Goal: Information Seeking & Learning: Learn about a topic

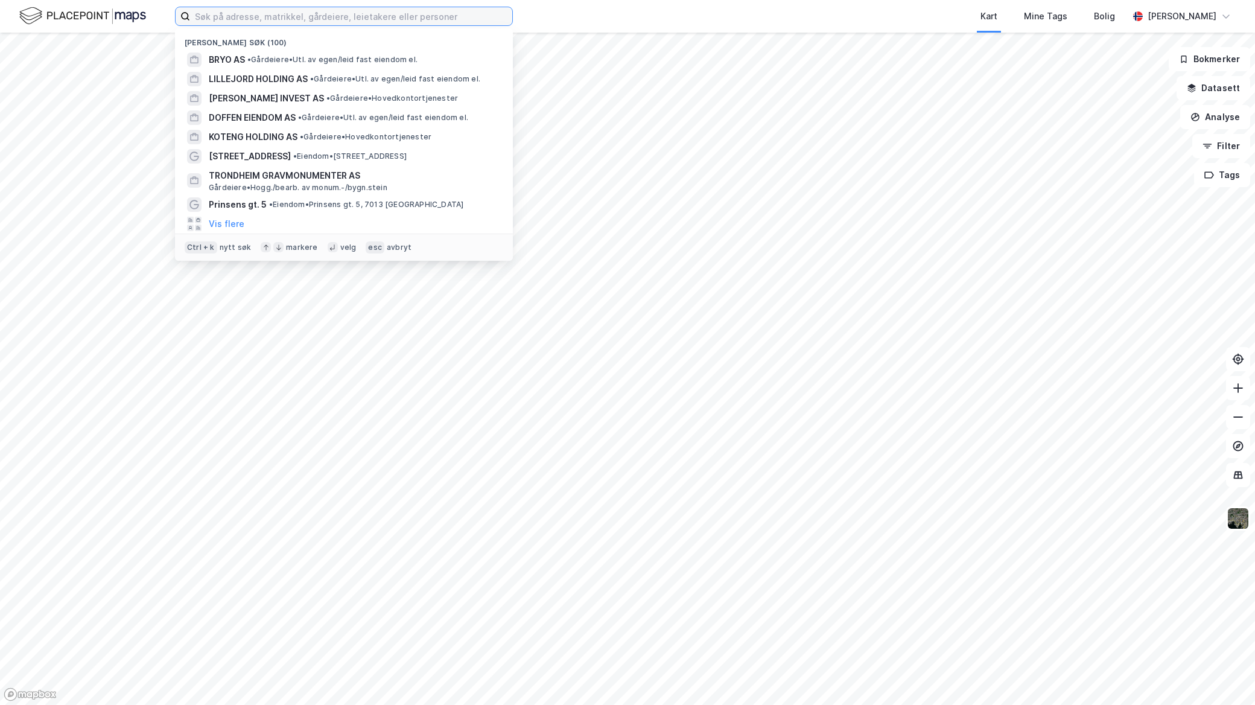
click at [299, 13] on input at bounding box center [351, 16] width 322 height 18
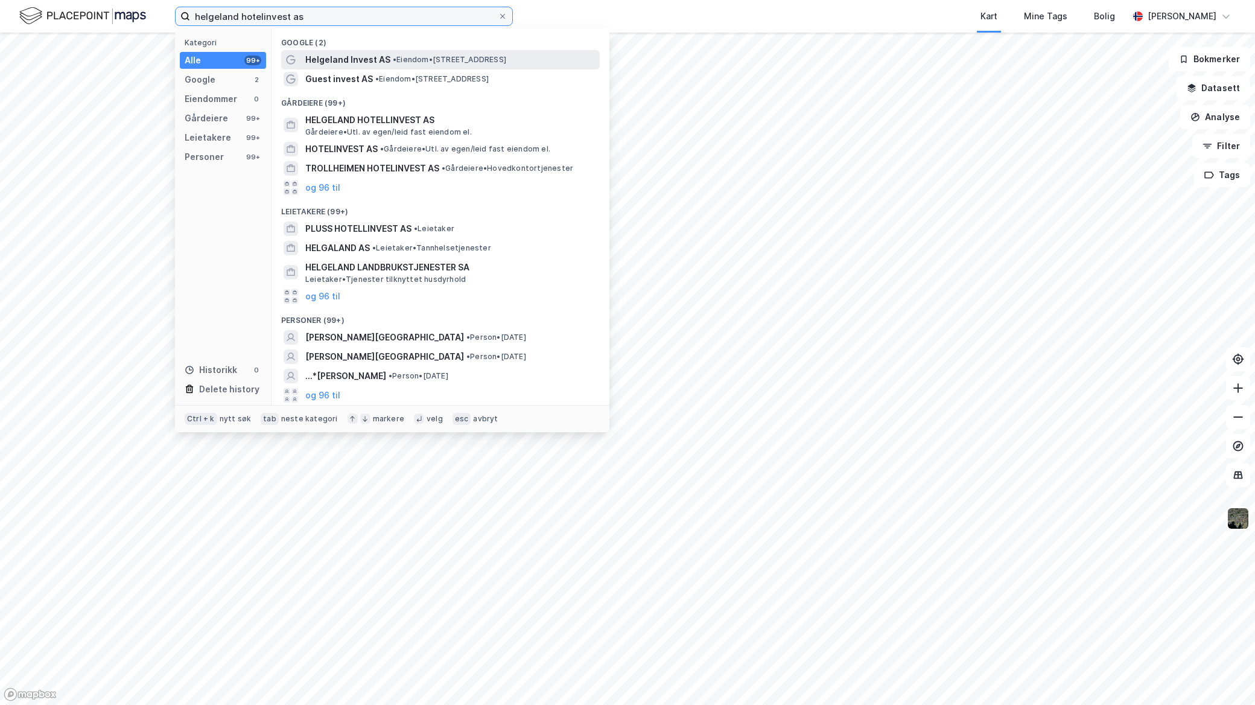
type input "helgeland hotelinvest as"
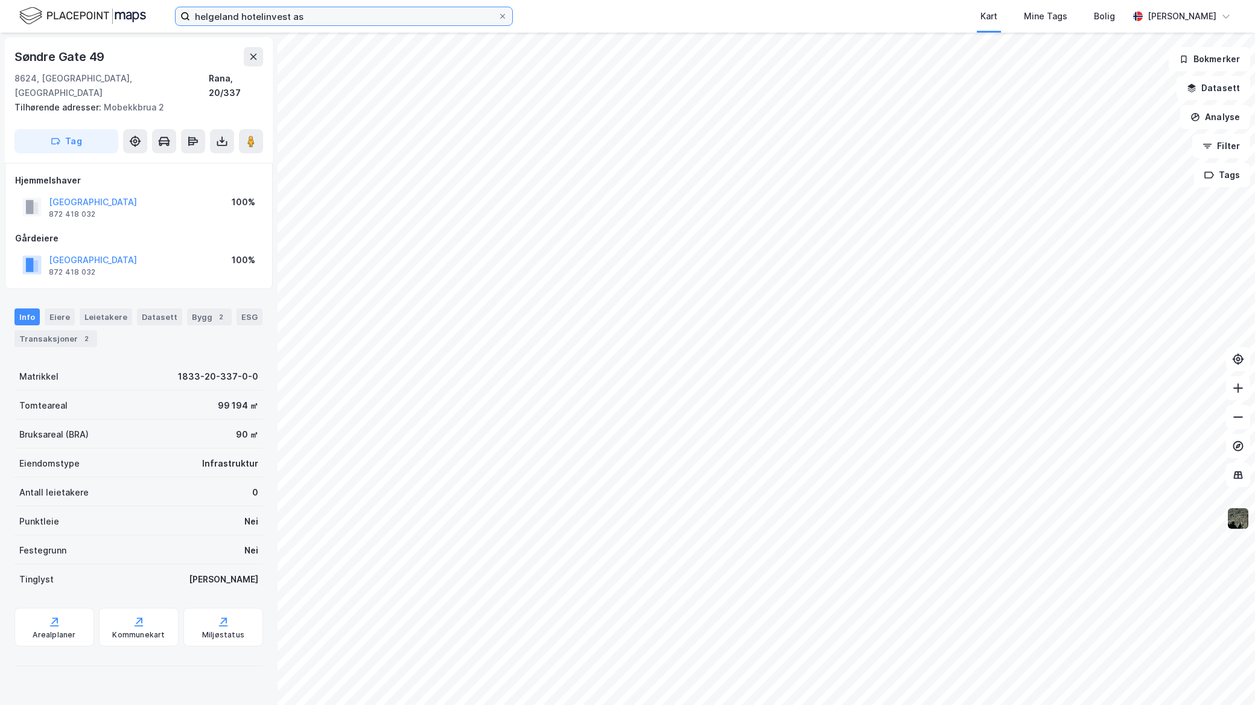
click at [304, 13] on input "helgeland hotelinvest as" at bounding box center [344, 16] width 308 height 18
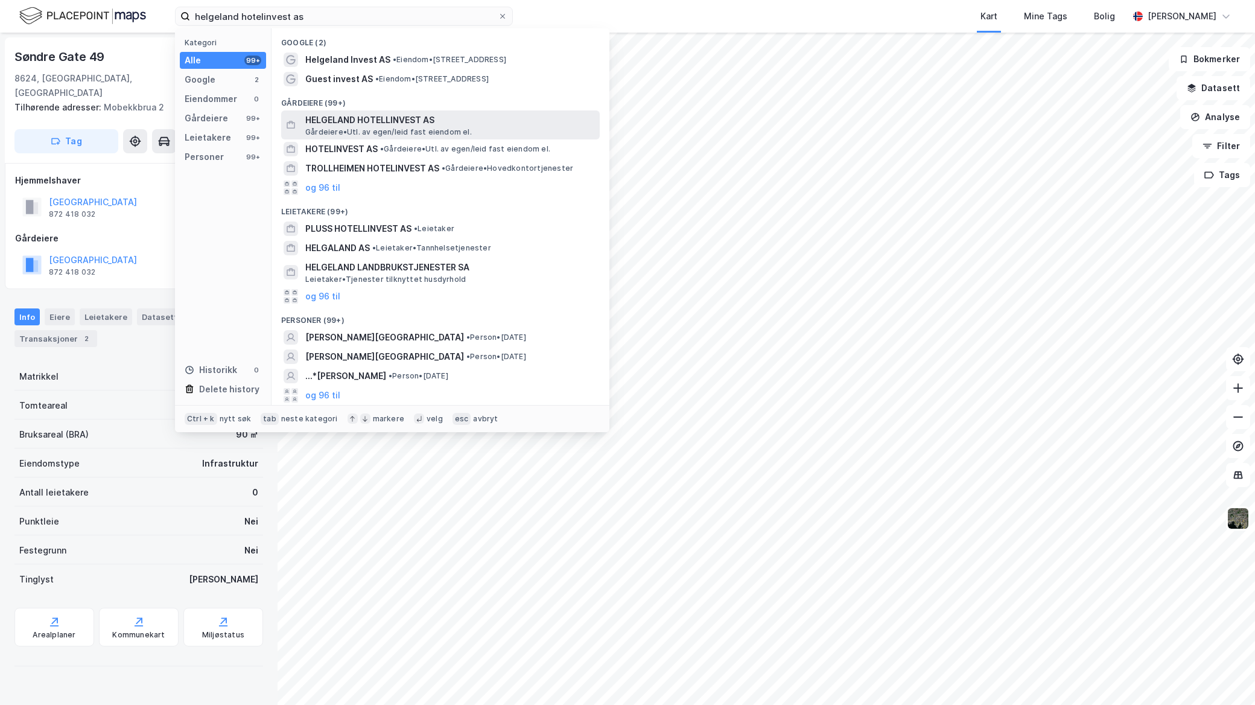
click at [348, 123] on span "HELGELAND HOTELLINVEST AS" at bounding box center [450, 120] width 290 height 14
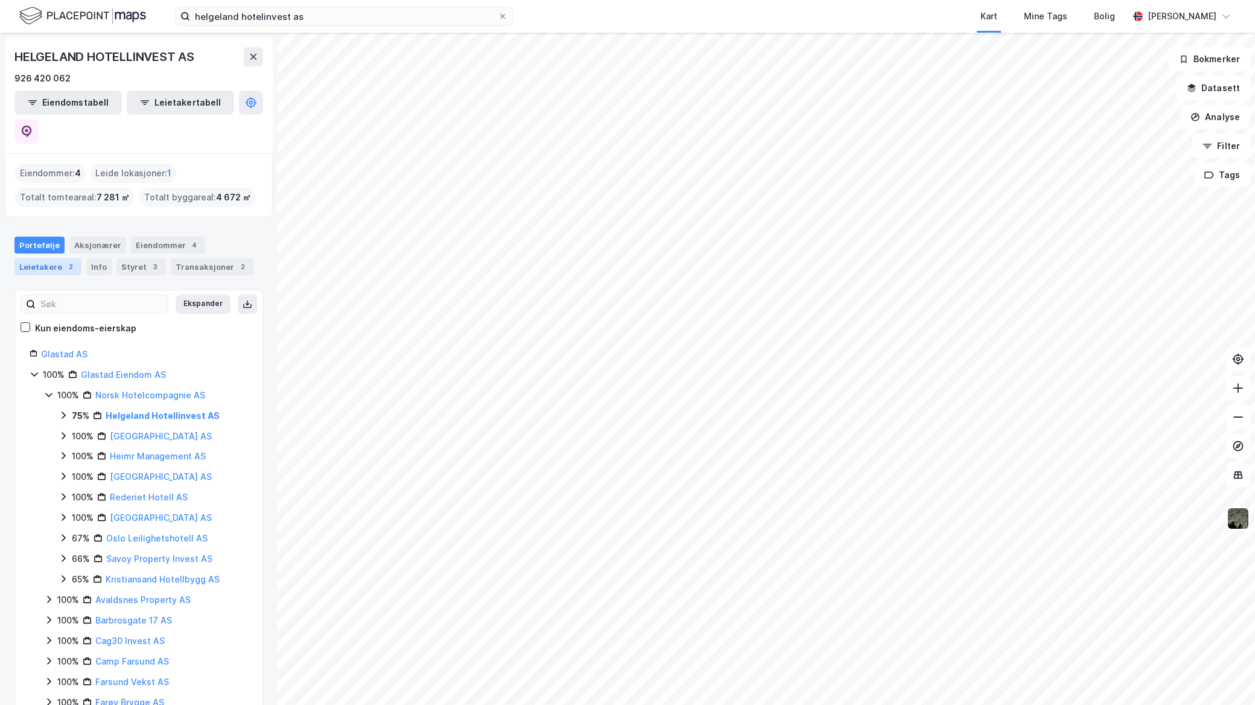
click at [65, 261] on div "2" at bounding box center [71, 267] width 12 height 12
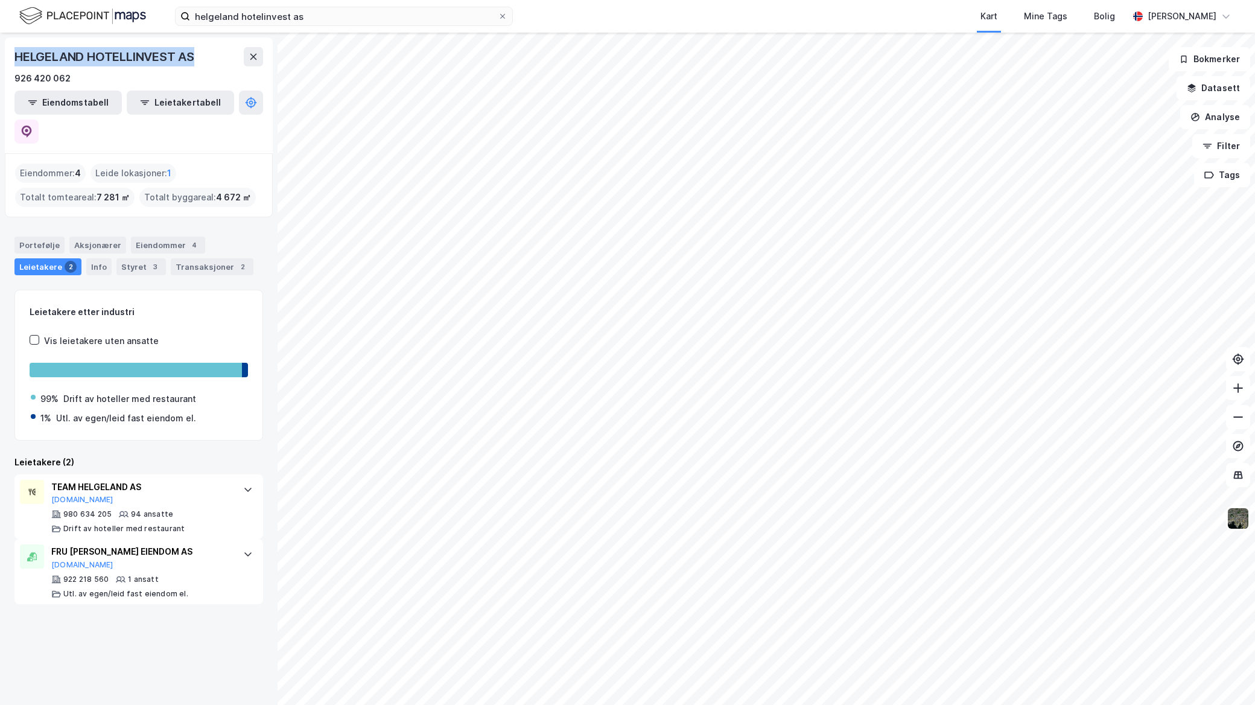
drag, startPoint x: 205, startPoint y: 55, endPoint x: -3, endPoint y: 34, distance: 209.3
click at [0, 34] on html "helgeland hotelinvest as Kart Mine Tags Bolig Mathias Aksnes HELGELAND HOTELLIN…" at bounding box center [627, 352] width 1255 height 705
copy div "HELGELAND HOTELLINVEST AS"
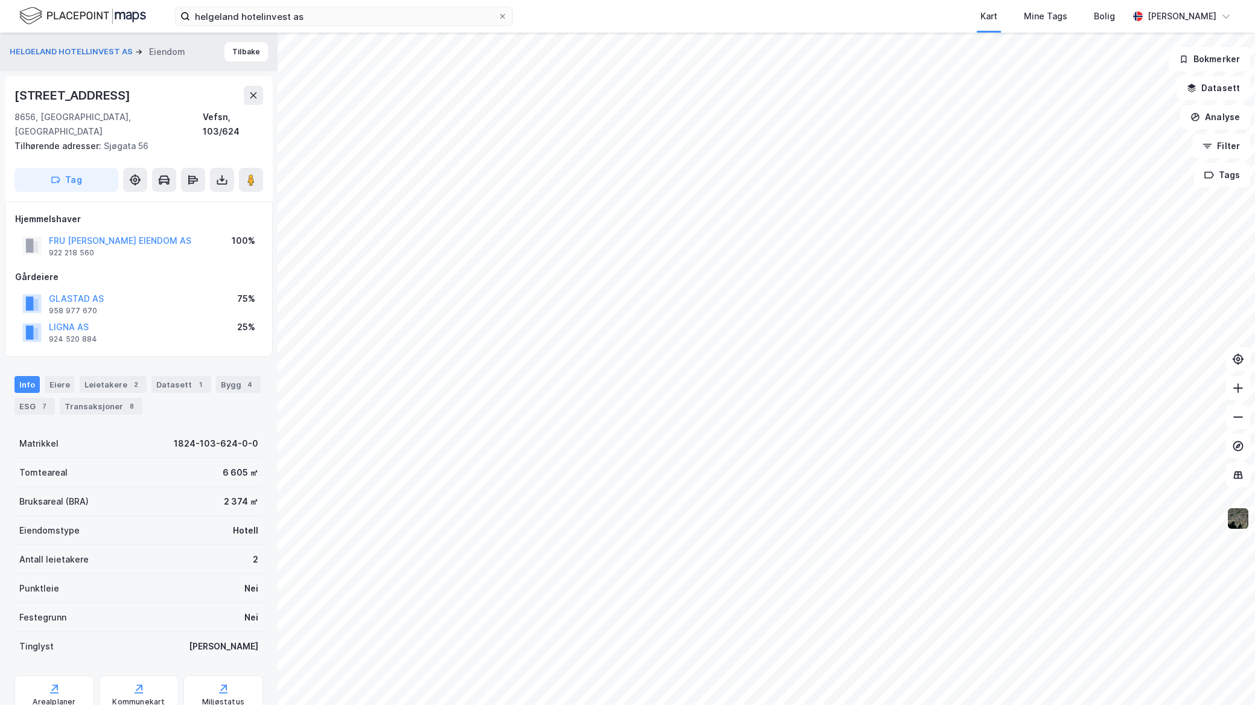
click at [266, 166] on div "Strandgata 39 8656, Mosjøen, Nordland Vefsn, 103/624 Tilhørende adresser: Sjøga…" at bounding box center [139, 139] width 268 height 126
click at [260, 168] on button at bounding box center [251, 180] width 24 height 24
